Goal: Find specific page/section: Find specific page/section

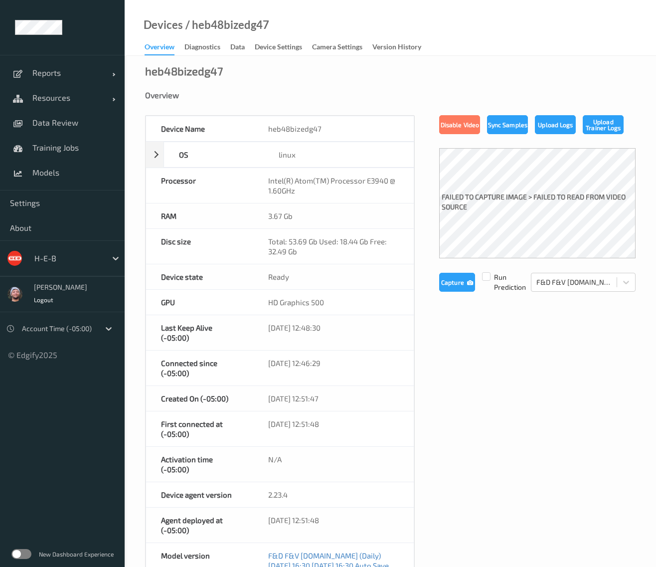
scroll to position [335, 0]
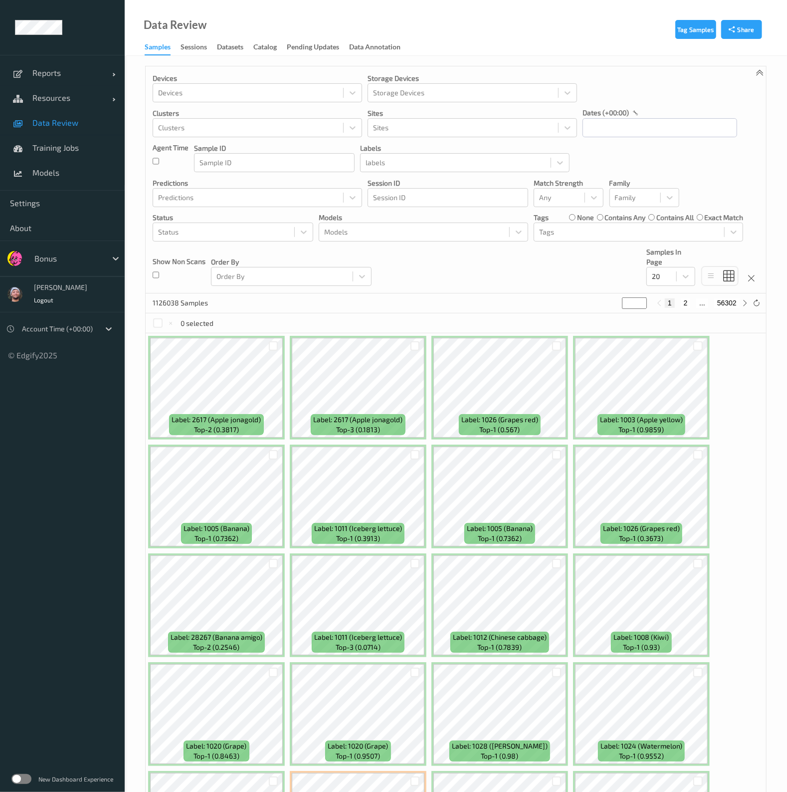
click at [569, 29] on div "Data Review Samples Sessions Datasets Catalog Pending Updates Data Annotation" at bounding box center [456, 28] width 662 height 56
